Goal: Information Seeking & Learning: Find specific page/section

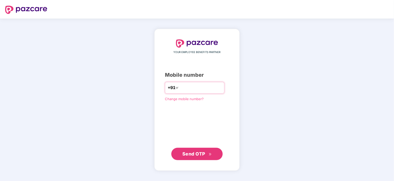
click at [189, 86] on input "number" at bounding box center [201, 88] width 42 height 8
type input "**********"
click at [196, 155] on span "Send OTP" at bounding box center [194, 153] width 23 height 5
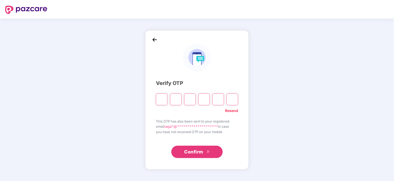
type input "*"
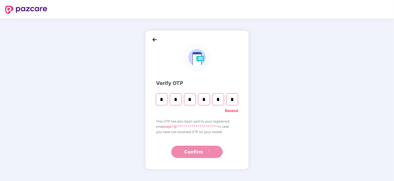
type input "*"
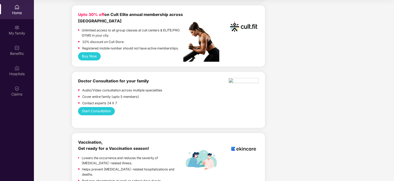
scroll to position [55, 0]
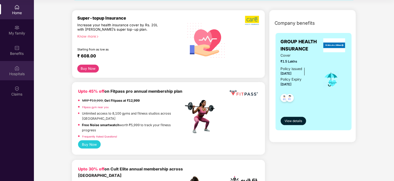
click at [14, 70] on div "Hospitals" at bounding box center [17, 70] width 34 height 19
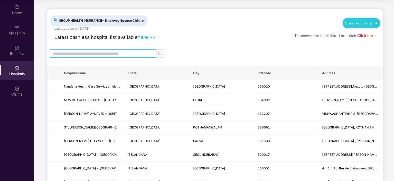
click at [87, 51] on input "text" at bounding box center [101, 54] width 96 height 6
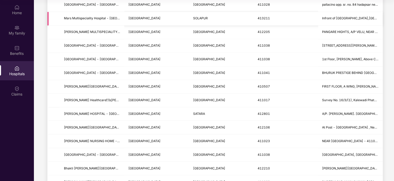
scroll to position [566, 0]
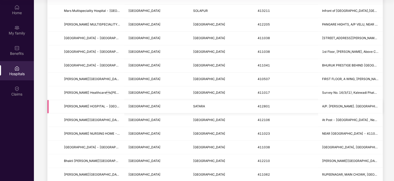
click at [103, 108] on td "[PERSON_NAME] HOSPITAL - [GEOGRAPHIC_DATA]" at bounding box center [92, 107] width 65 height 14
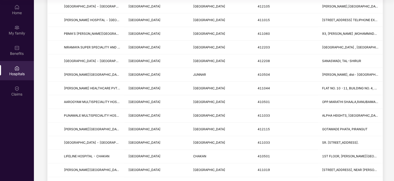
scroll to position [0, 0]
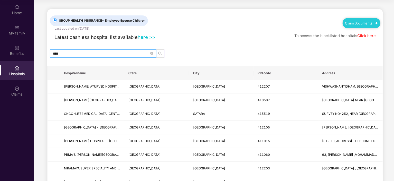
click at [72, 51] on input "****" at bounding box center [101, 54] width 96 height 6
type input "******"
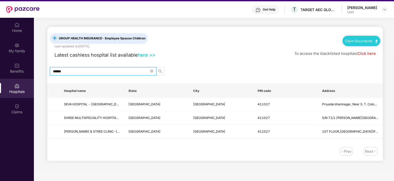
scroll to position [3, 0]
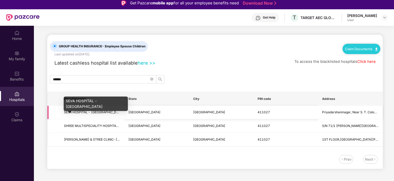
click at [97, 110] on span "SEVA HOSPITAL - [GEOGRAPHIC_DATA]" at bounding box center [93, 112] width 59 height 4
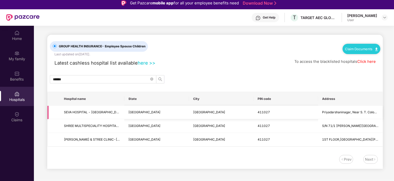
click at [348, 114] on td "Priyadarshaninagar, Near S. T. Colony, [GEOGRAPHIC_DATA] -" at bounding box center [351, 113] width 65 height 14
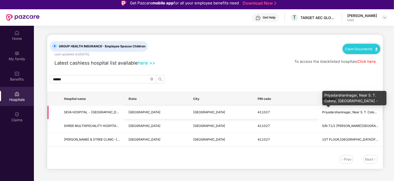
click at [343, 112] on span "Priyadarshaninagar, Near S. T. Colony, [GEOGRAPHIC_DATA] -" at bounding box center [369, 112] width 92 height 4
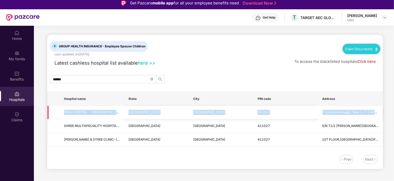
drag, startPoint x: 65, startPoint y: 111, endPoint x: 376, endPoint y: 108, distance: 311.9
click at [376, 108] on tr "[GEOGRAPHIC_DATA] - [GEOGRAPHIC_DATA] [GEOGRAPHIC_DATA] [GEOGRAPHIC_DATA] 41102…" at bounding box center [216, 113] width 336 height 14
click at [151, 79] on icon "close-circle" at bounding box center [151, 78] width 3 height 3
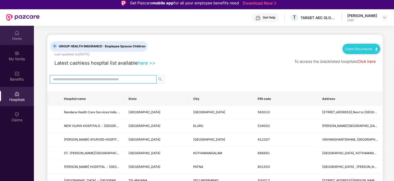
click at [17, 38] on div "Home" at bounding box center [17, 38] width 34 height 5
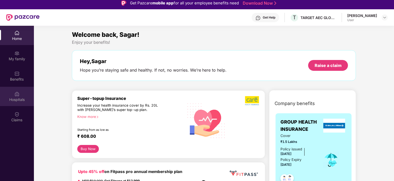
click at [27, 94] on div "Hospitals" at bounding box center [17, 96] width 34 height 19
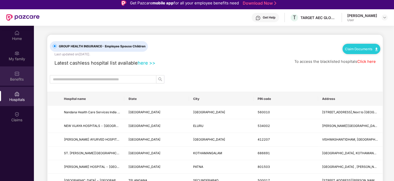
click at [9, 76] on div "Benefits" at bounding box center [17, 75] width 34 height 19
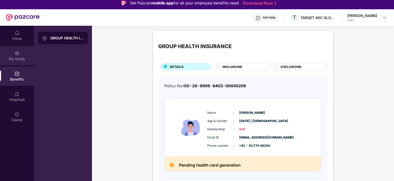
click at [19, 58] on div "My family" at bounding box center [17, 58] width 34 height 5
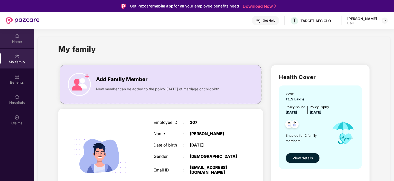
click at [20, 37] on div "Home" at bounding box center [17, 38] width 34 height 19
